Goal: Transaction & Acquisition: Obtain resource

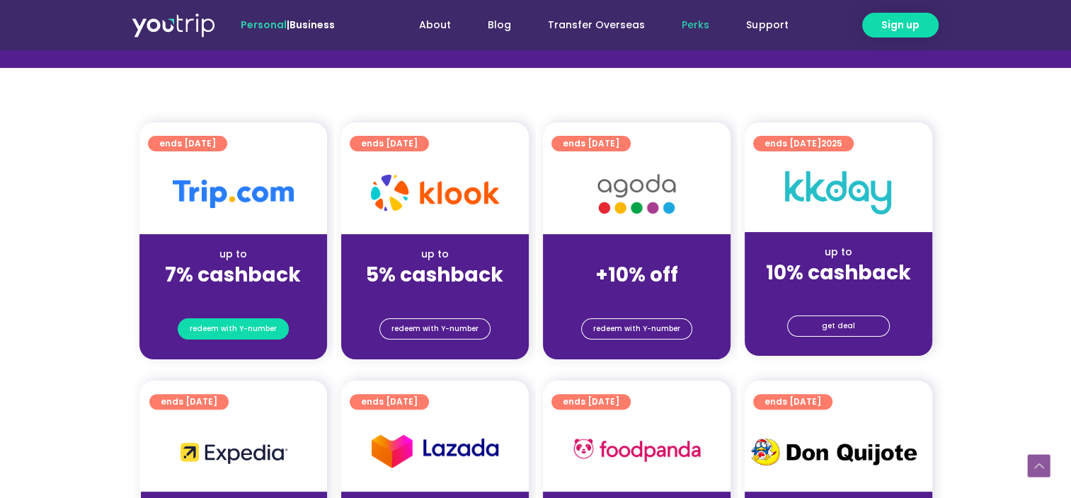
click at [248, 323] on span "redeem with Y-number" at bounding box center [233, 329] width 87 height 20
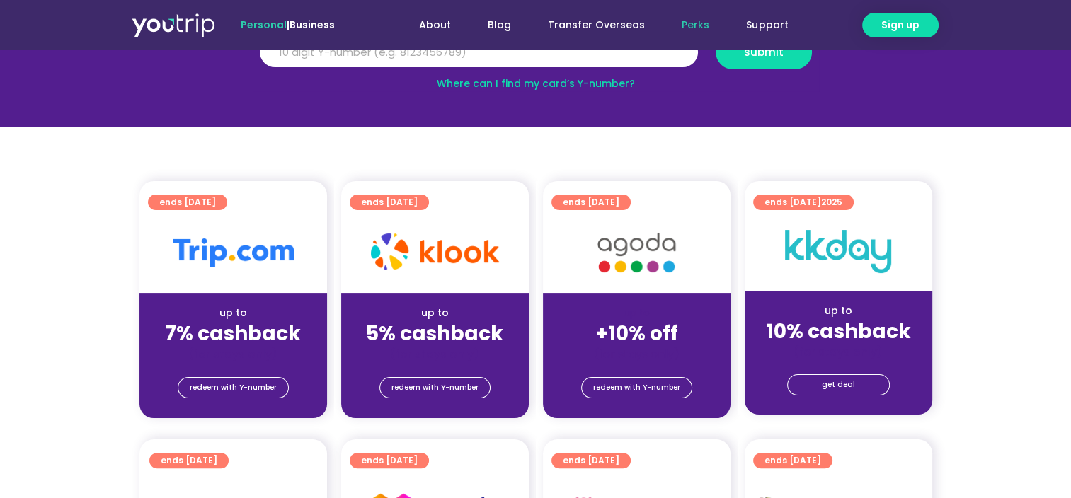
scroll to position [297, 0]
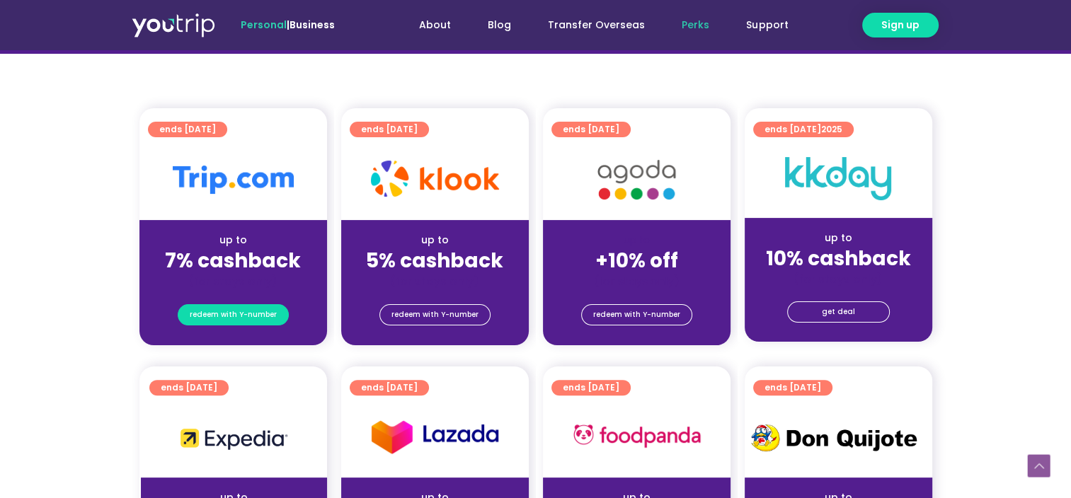
click at [235, 315] on span "redeem with Y-number" at bounding box center [233, 315] width 87 height 20
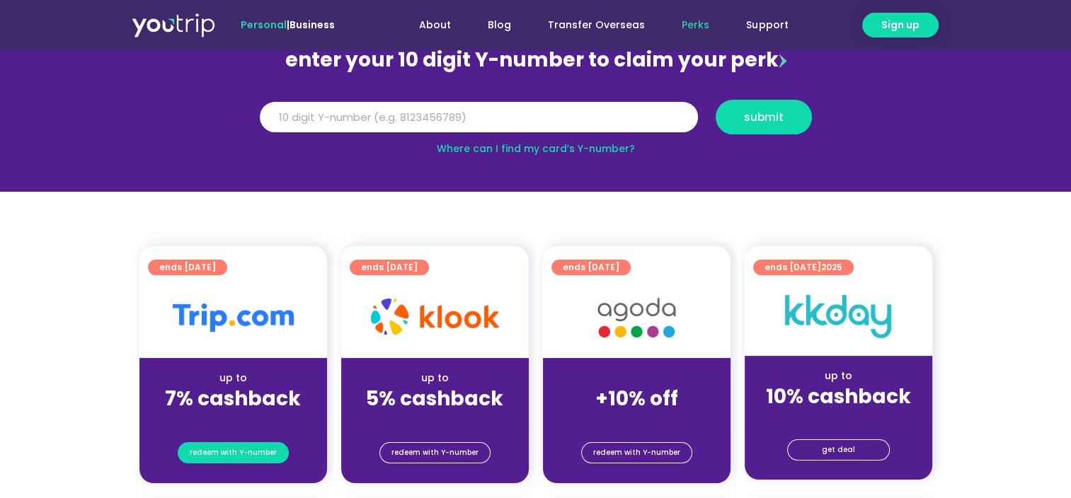
scroll to position [156, 0]
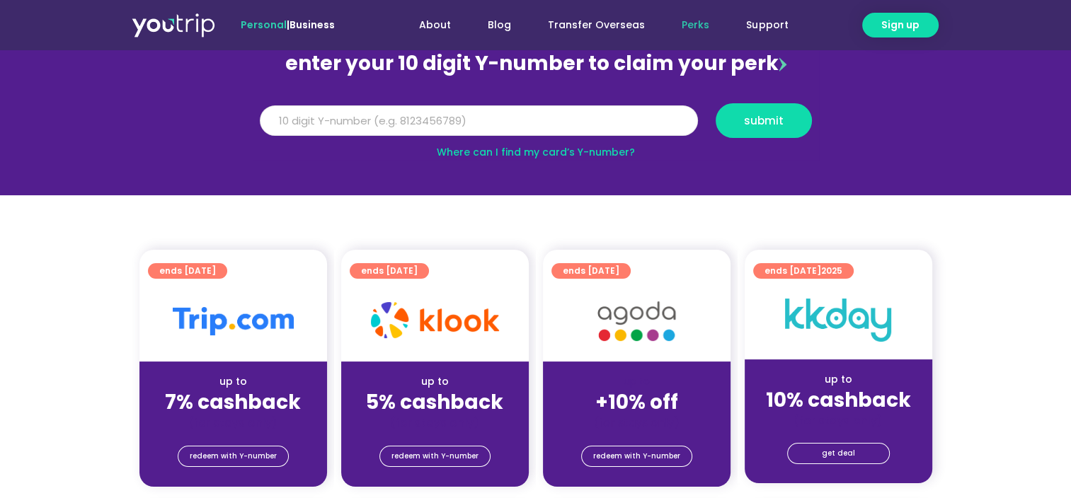
click at [408, 117] on input "Y Number" at bounding box center [479, 120] width 438 height 31
type input "8110273636"
click at [764, 119] on span "submit" at bounding box center [764, 120] width 40 height 11
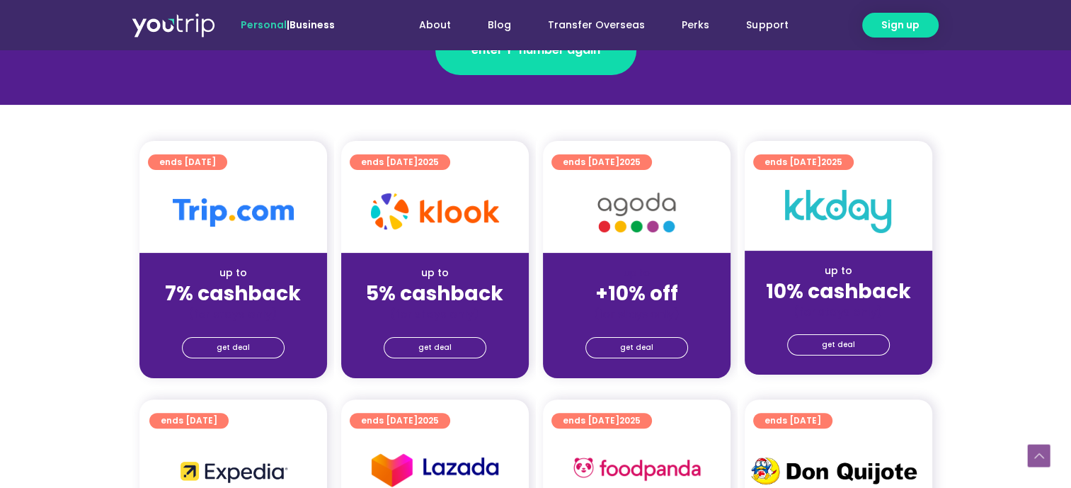
scroll to position [283, 0]
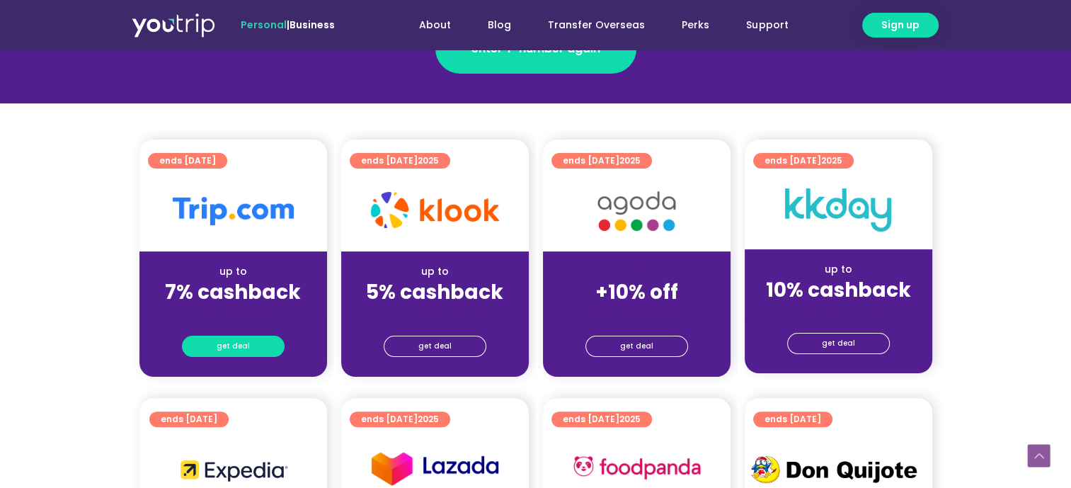
click at [226, 345] on span "get deal" at bounding box center [233, 346] width 33 height 20
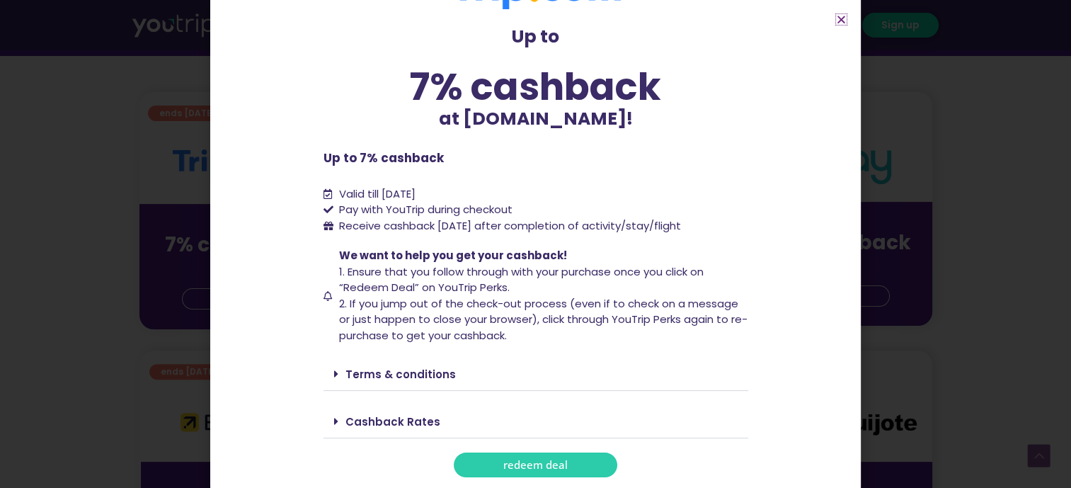
scroll to position [354, 0]
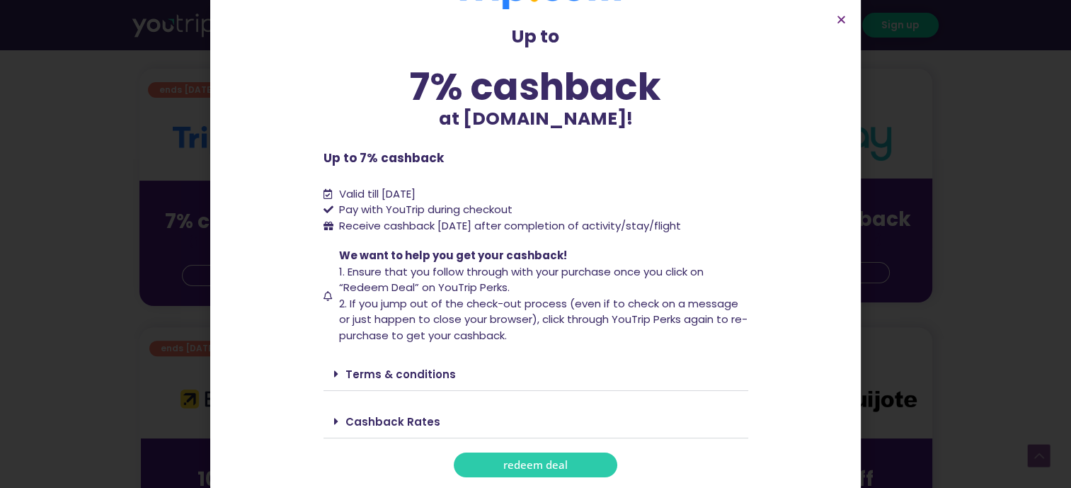
click at [535, 468] on span "redeem deal" at bounding box center [535, 464] width 64 height 11
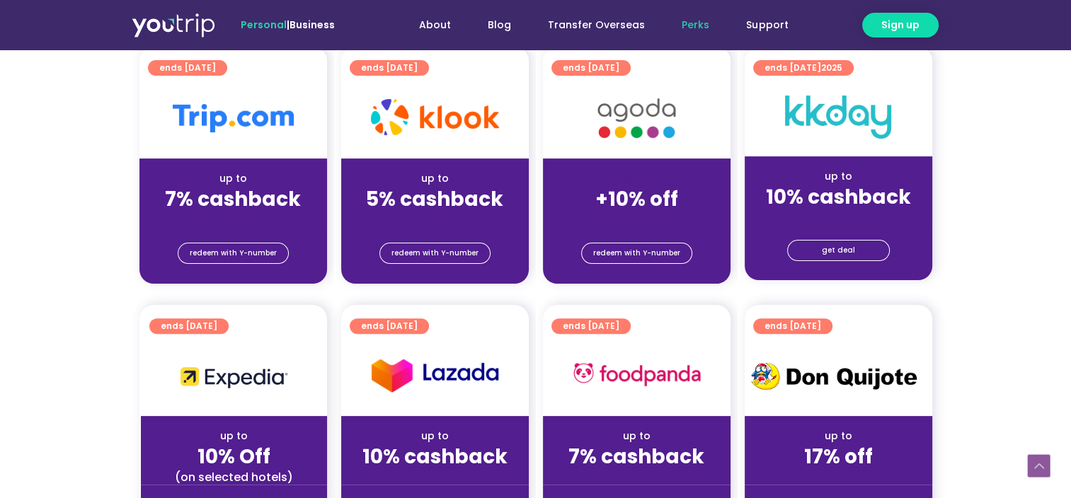
scroll to position [348, 0]
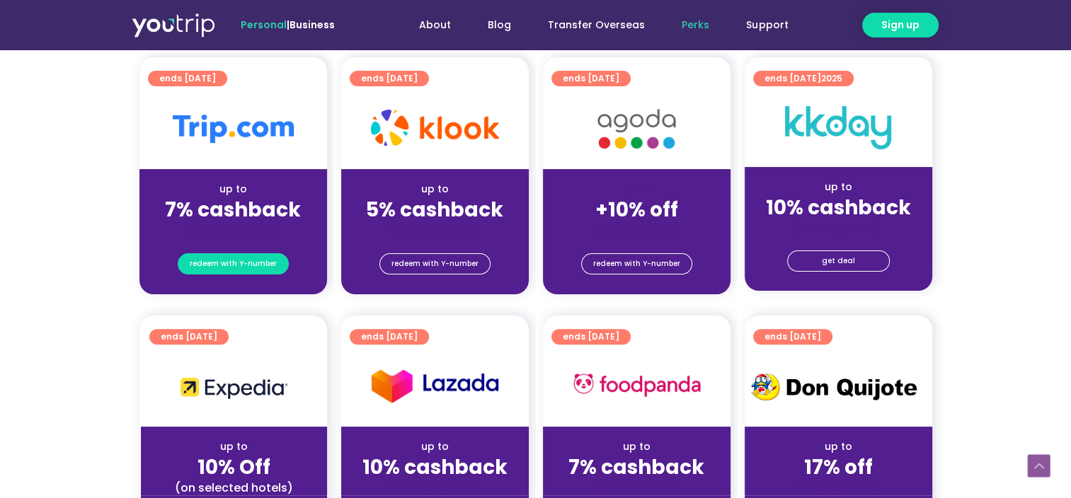
click at [231, 260] on span "redeem with Y-number" at bounding box center [233, 264] width 87 height 20
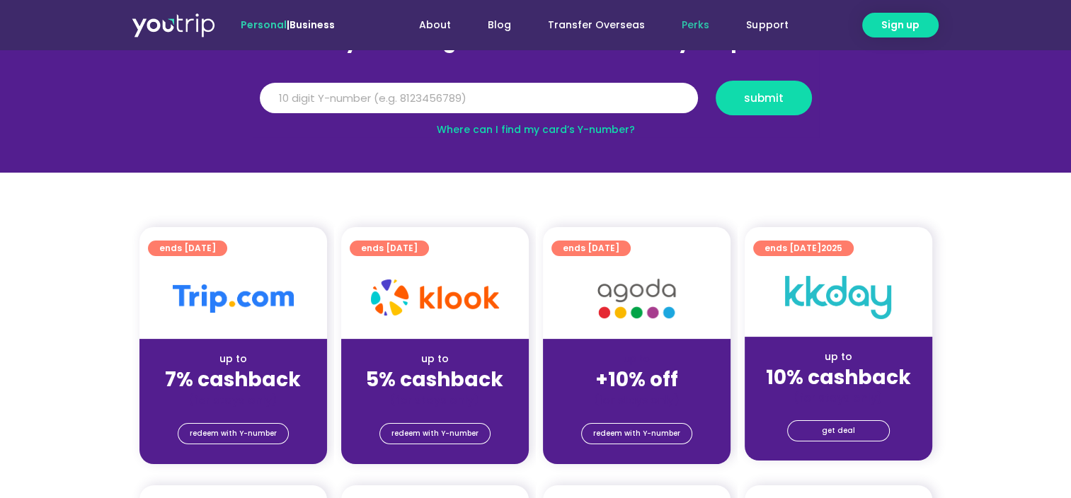
scroll to position [156, 0]
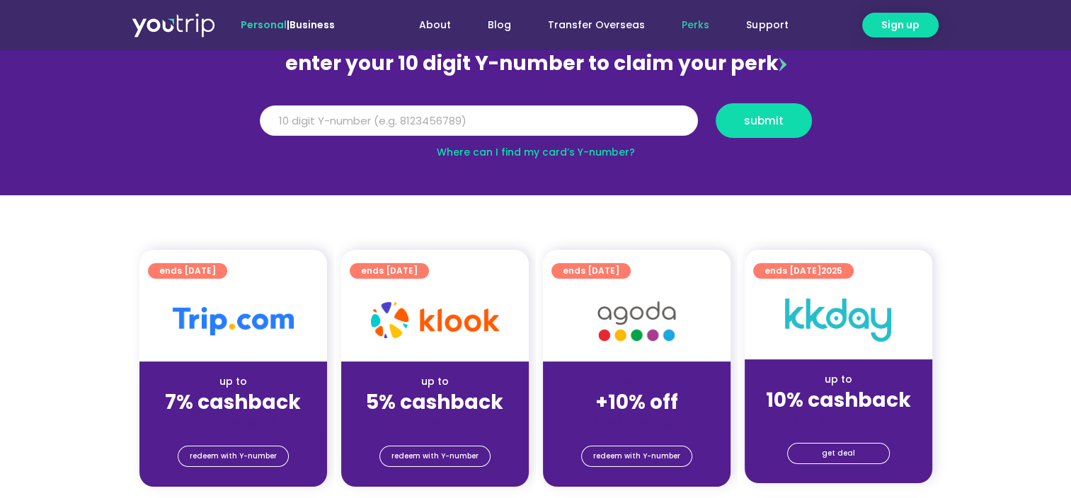
click at [496, 122] on input "Y Number" at bounding box center [479, 120] width 438 height 31
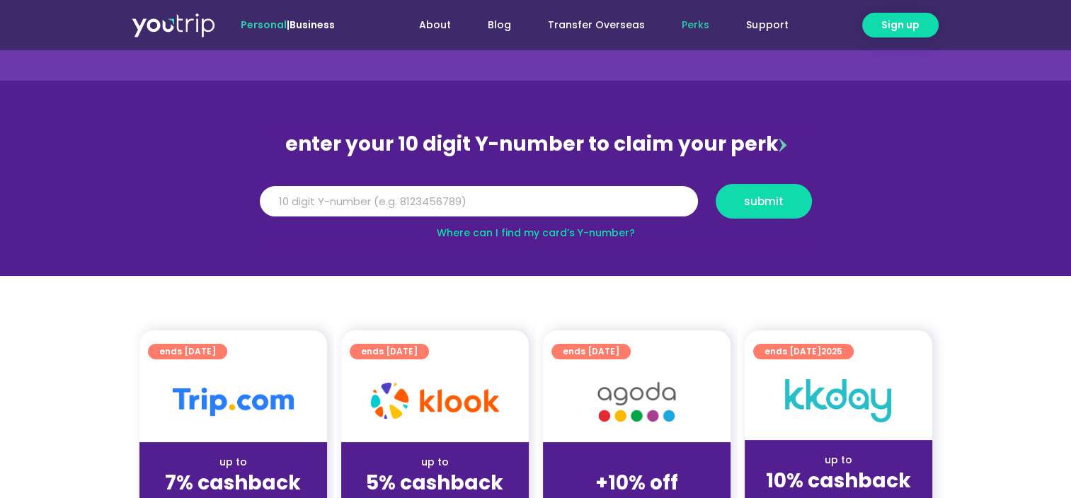
scroll to position [212, 0]
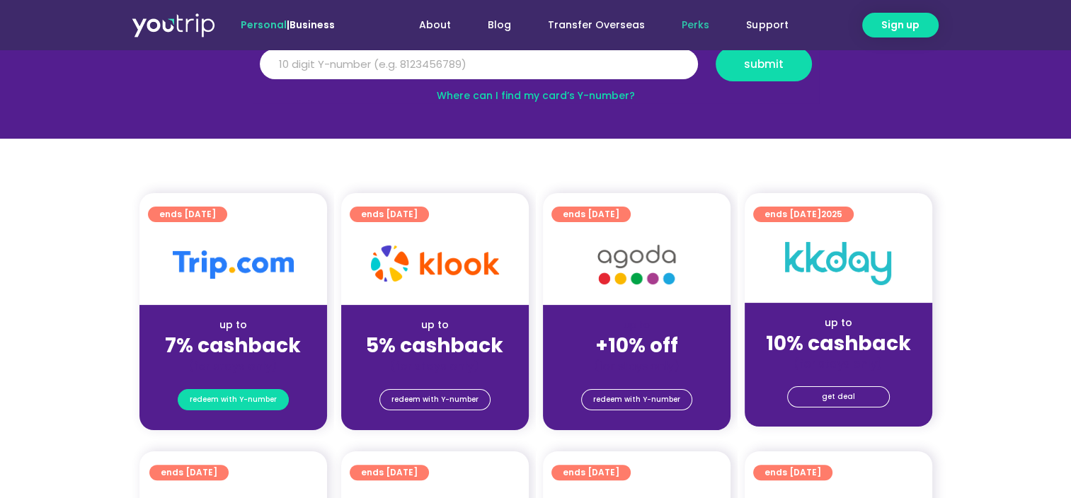
click at [258, 397] on span "redeem with Y-number" at bounding box center [233, 400] width 87 height 20
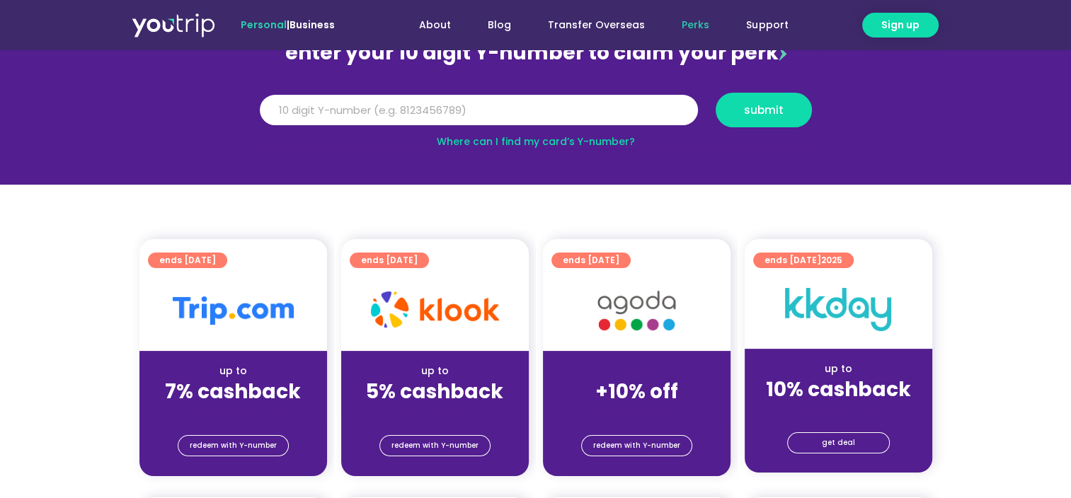
scroll to position [156, 0]
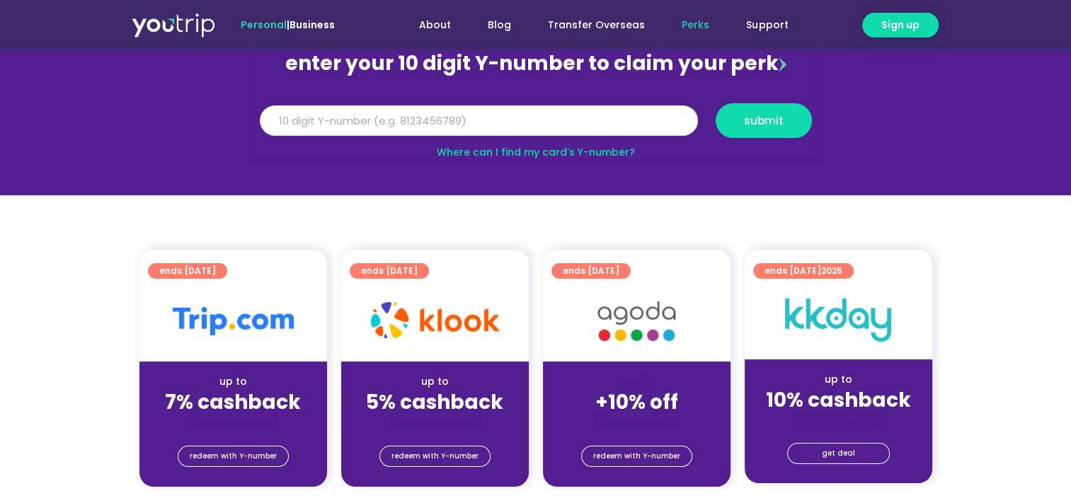
click at [515, 113] on input "Y Number" at bounding box center [479, 120] width 438 height 31
type input "8110273636"
click at [767, 128] on button "submit" at bounding box center [763, 120] width 96 height 35
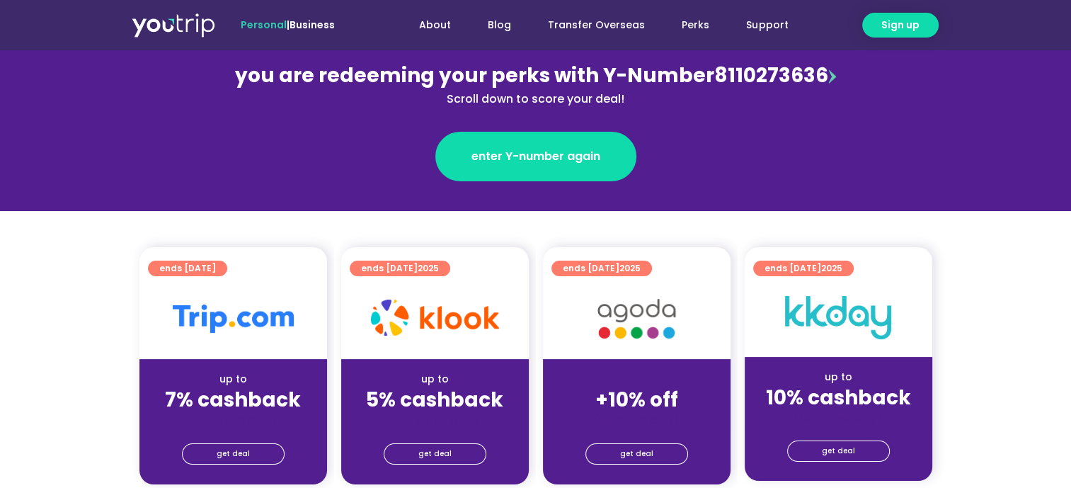
scroll to position [212, 0]
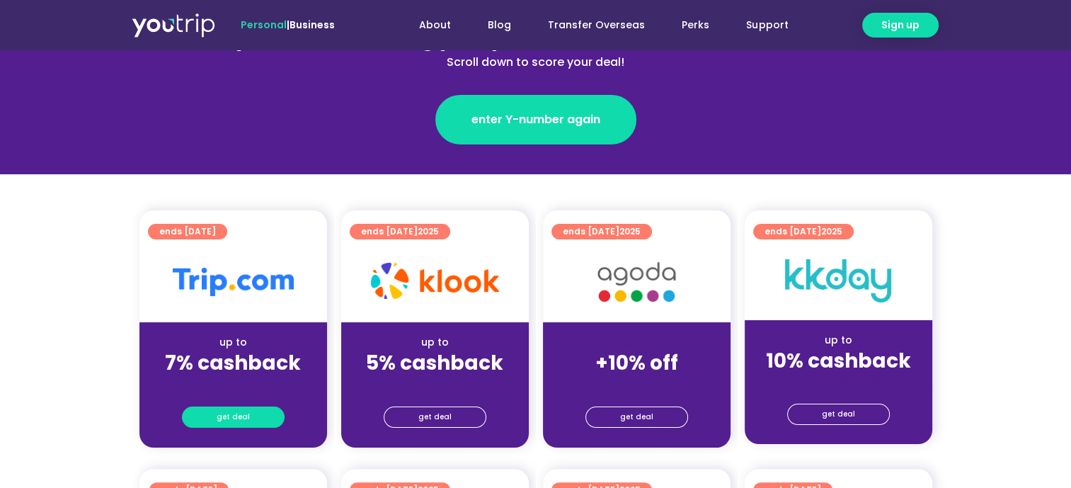
click at [253, 416] on link "get deal" at bounding box center [233, 416] width 103 height 21
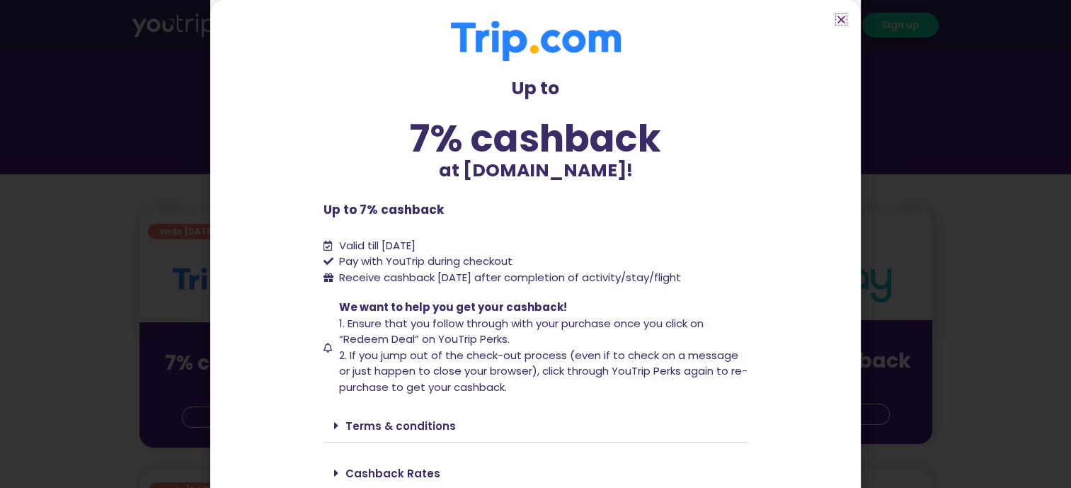
scroll to position [52, 0]
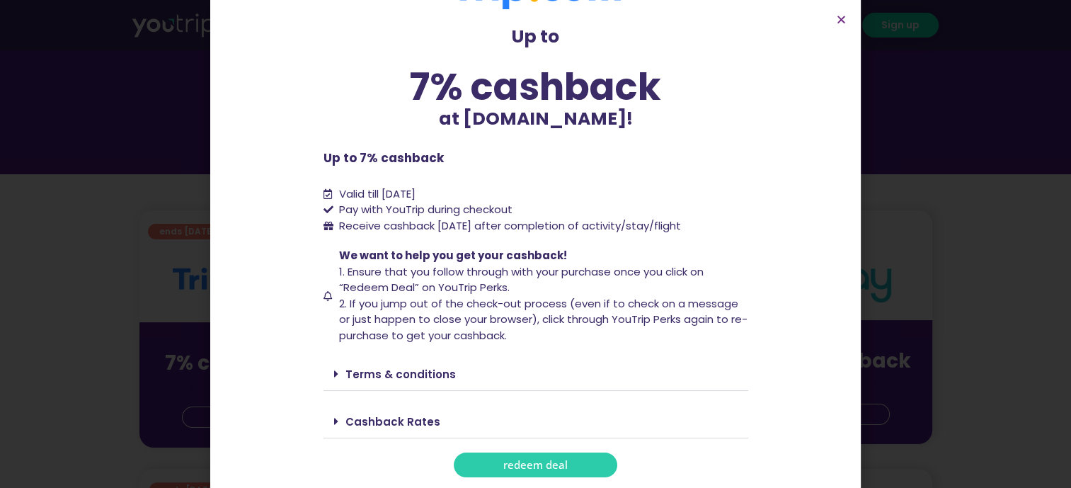
drag, startPoint x: 333, startPoint y: 374, endPoint x: 448, endPoint y: 356, distance: 116.0
click at [334, 373] on span at bounding box center [339, 373] width 11 height 11
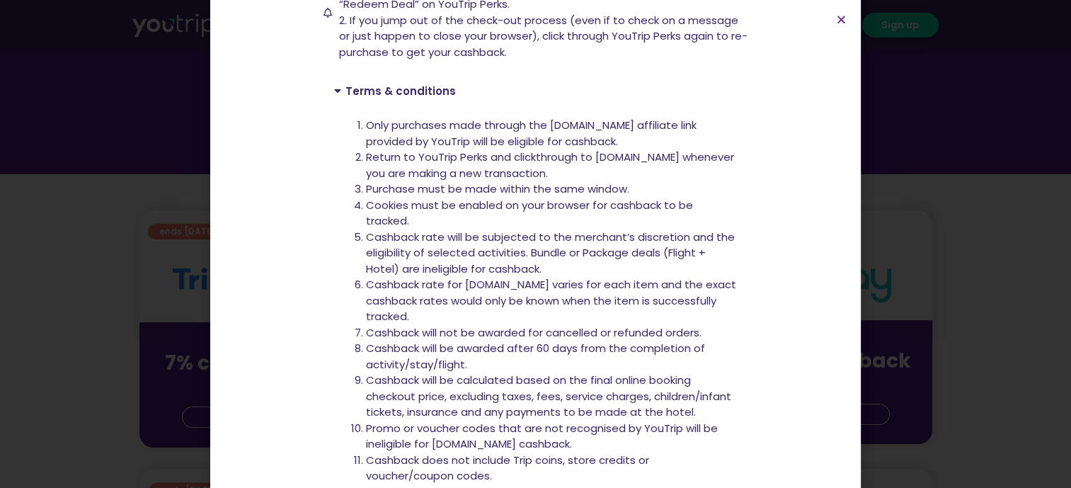
scroll to position [405, 0]
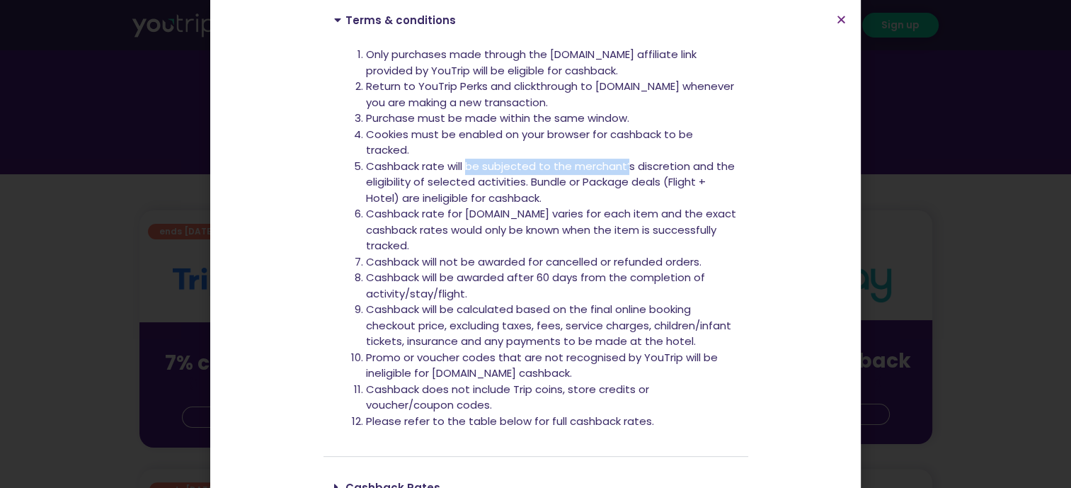
drag, startPoint x: 463, startPoint y: 163, endPoint x: 623, endPoint y: 164, distance: 159.9
click at [623, 164] on li "Cashback rate will be subjected to the merchant’s discretion and the eligibilit…" at bounding box center [552, 183] width 372 height 48
drag, startPoint x: 623, startPoint y: 164, endPoint x: 521, endPoint y: 185, distance: 104.0
click at [520, 185] on li "Cashback rate will be subjected to the merchant’s discretion and the eligibilit…" at bounding box center [552, 183] width 372 height 48
click at [523, 178] on li "Cashback rate will be subjected to the merchant’s discretion and the eligibilit…" at bounding box center [552, 183] width 372 height 48
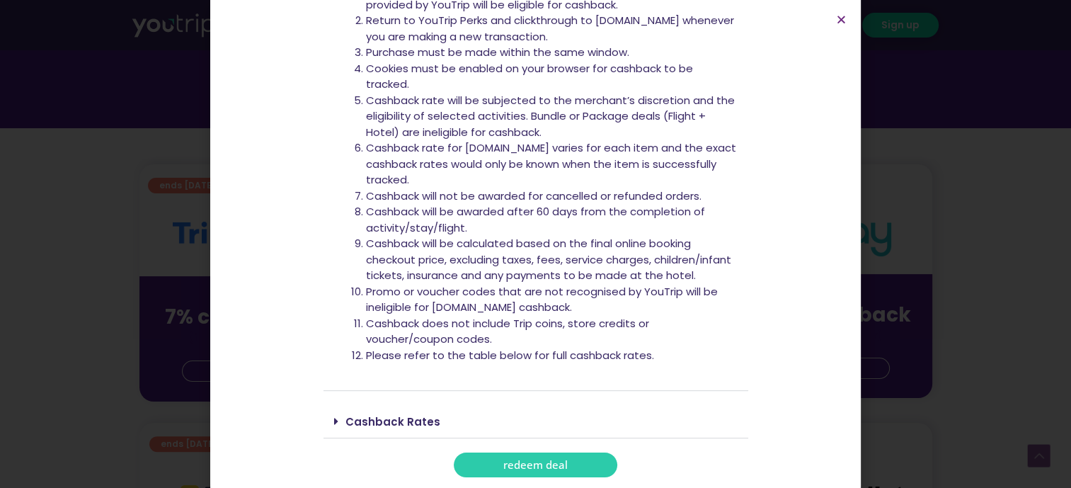
scroll to position [283, 0]
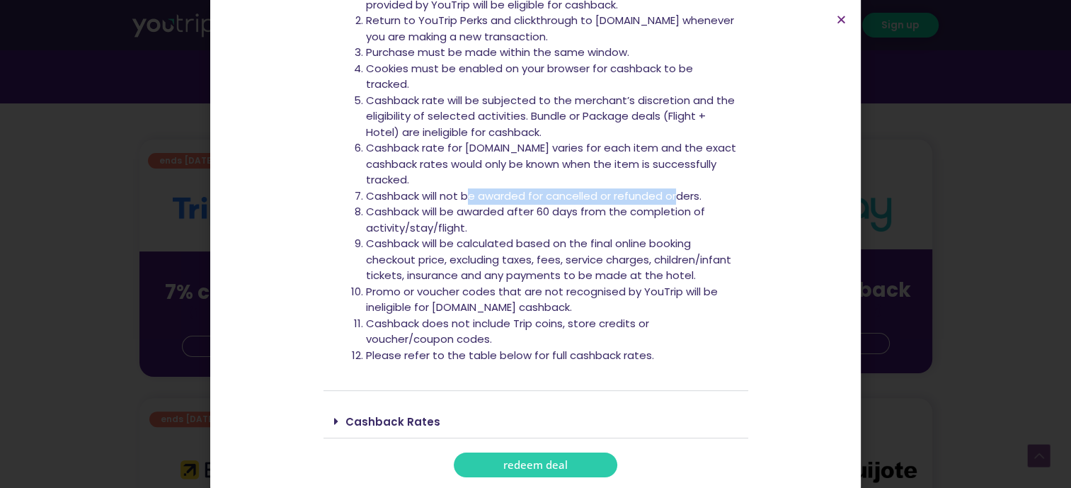
drag, startPoint x: 464, startPoint y: 194, endPoint x: 670, endPoint y: 190, distance: 206.0
click at [670, 190] on li "Cashback will not be awarded for cancelled or refunded orders." at bounding box center [552, 196] width 372 height 16
drag, startPoint x: 412, startPoint y: 209, endPoint x: 582, endPoint y: 212, distance: 169.9
click at [582, 212] on li "Cashback will be awarded after 60 days from the completion of activity/stay/fli…" at bounding box center [552, 220] width 372 height 32
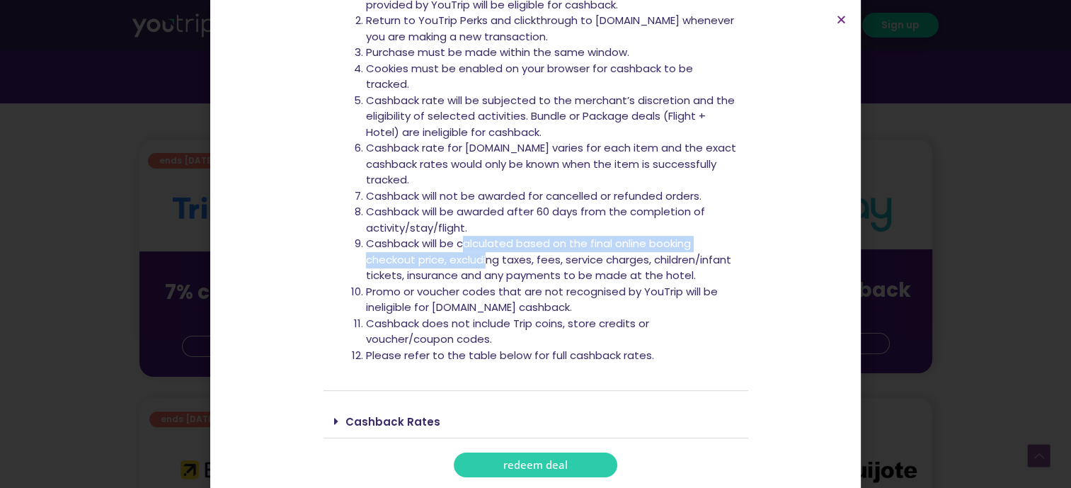
drag, startPoint x: 456, startPoint y: 245, endPoint x: 484, endPoint y: 260, distance: 31.7
click at [484, 260] on li "Cashback will be calculated based on the final online booking checkout price, e…" at bounding box center [552, 260] width 372 height 48
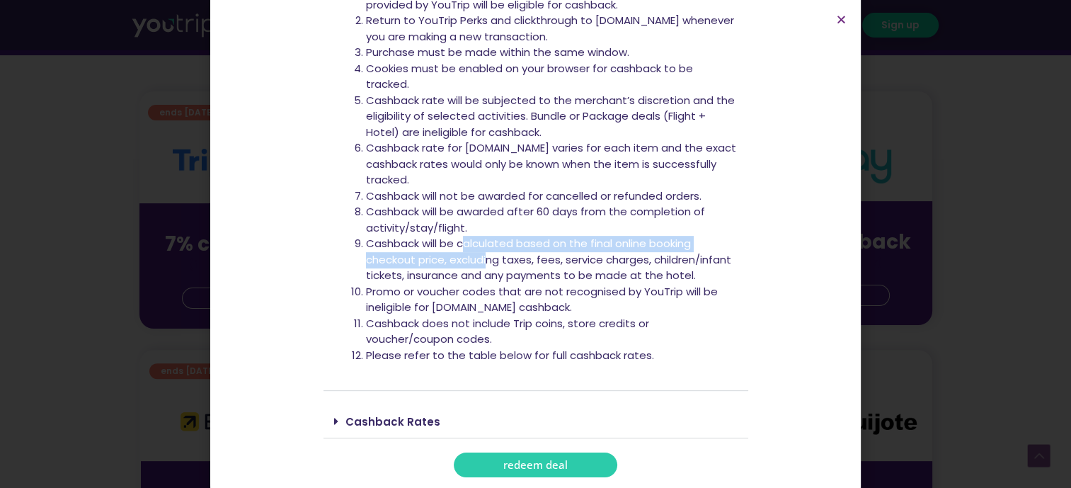
scroll to position [354, 0]
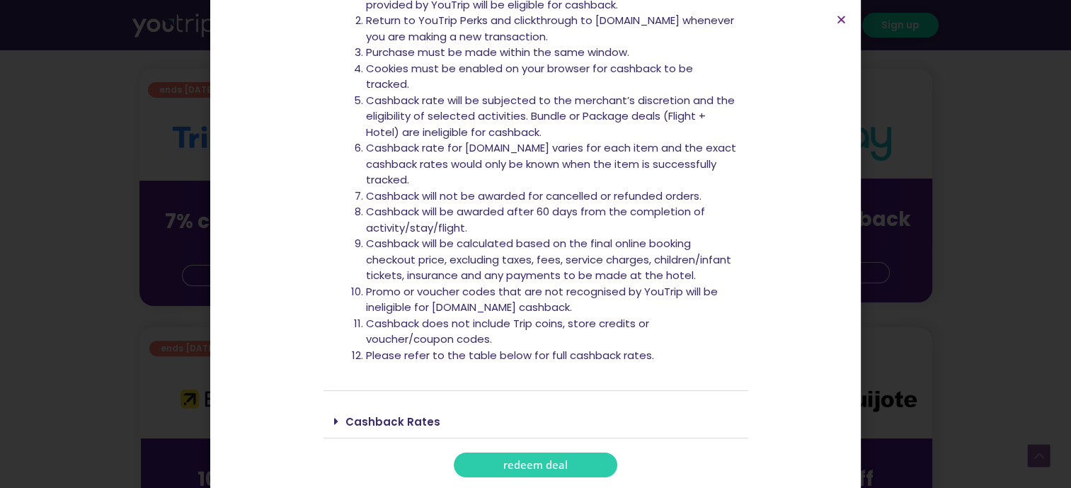
click at [552, 295] on li "Promo or voucher codes that are not recognised by YouTrip will be ineligible fo…" at bounding box center [552, 300] width 372 height 32
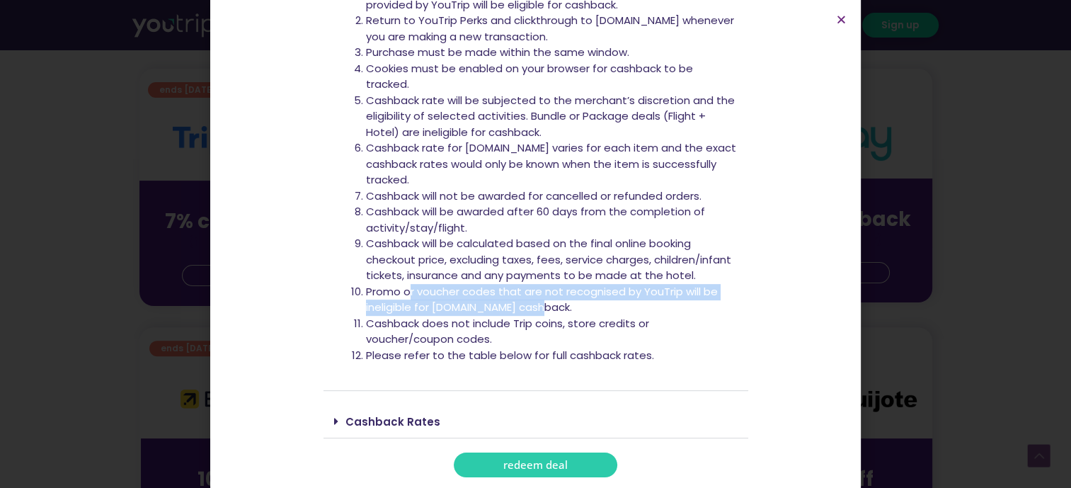
drag, startPoint x: 402, startPoint y: 292, endPoint x: 549, endPoint y: 303, distance: 147.6
click at [549, 303] on li "Promo or voucher codes that are not recognised by YouTrip will be ineligible fo…" at bounding box center [552, 300] width 372 height 32
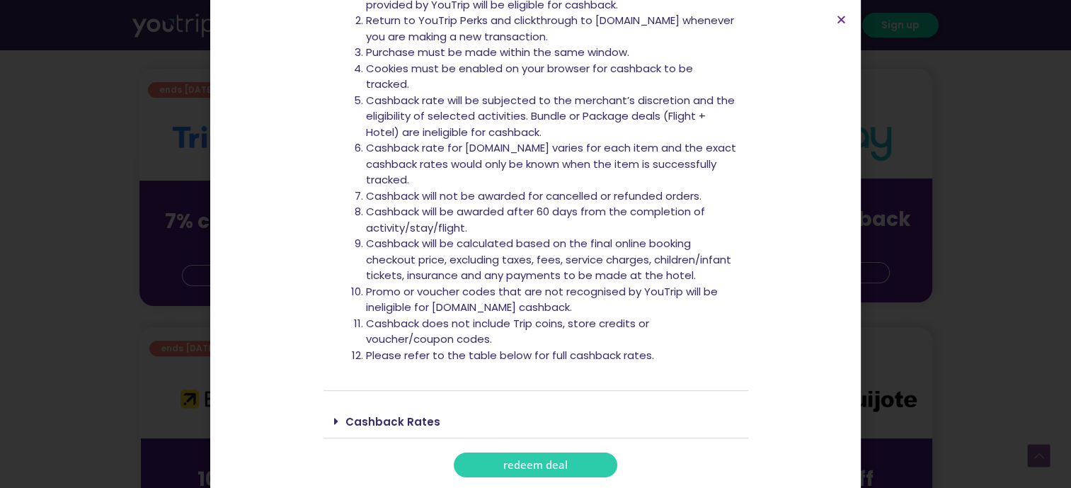
drag, startPoint x: 549, startPoint y: 303, endPoint x: 527, endPoint y: 323, distance: 30.6
click at [527, 323] on li "Cashback does not include Trip coins, store credits or voucher/coupon codes." at bounding box center [552, 332] width 372 height 32
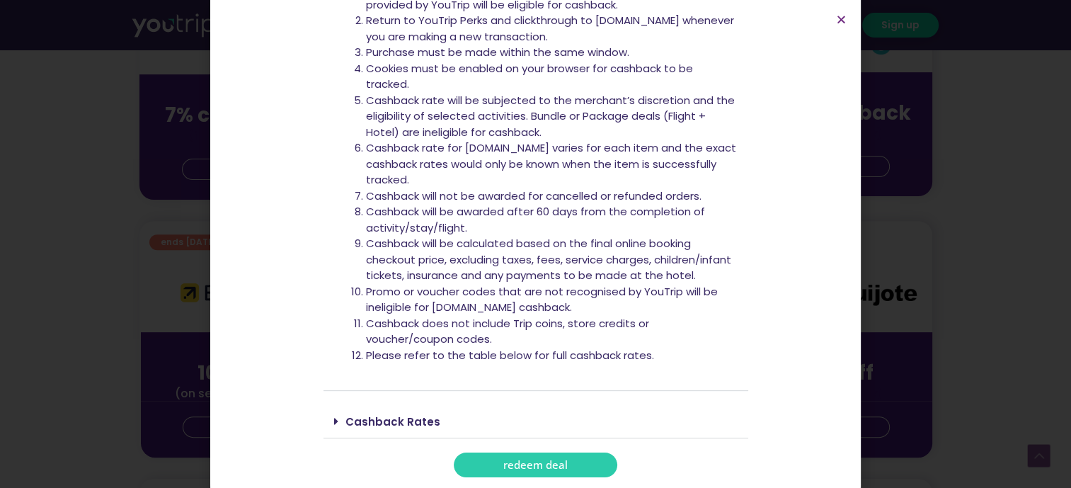
scroll to position [495, 0]
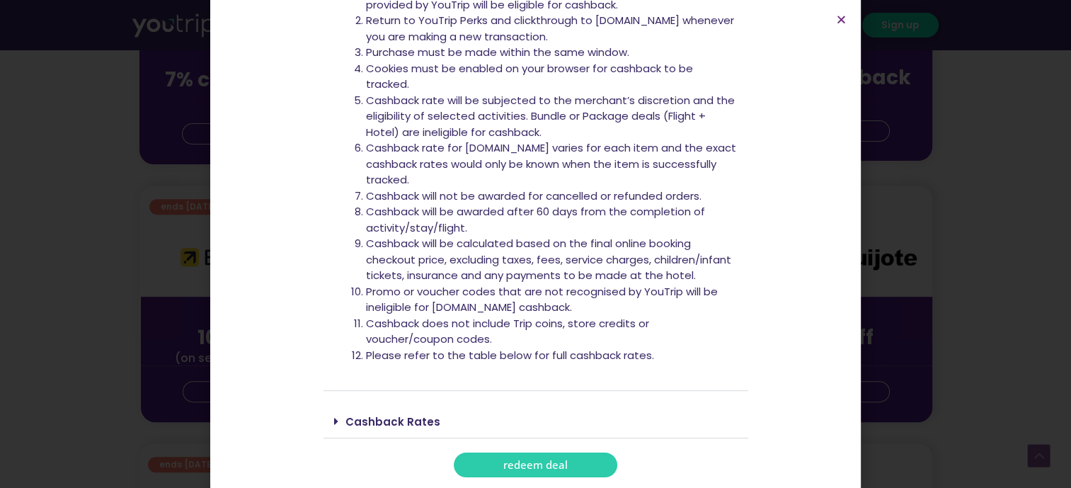
click at [524, 464] on span "redeem deal" at bounding box center [535, 464] width 64 height 11
